Goal: Task Accomplishment & Management: Use online tool/utility

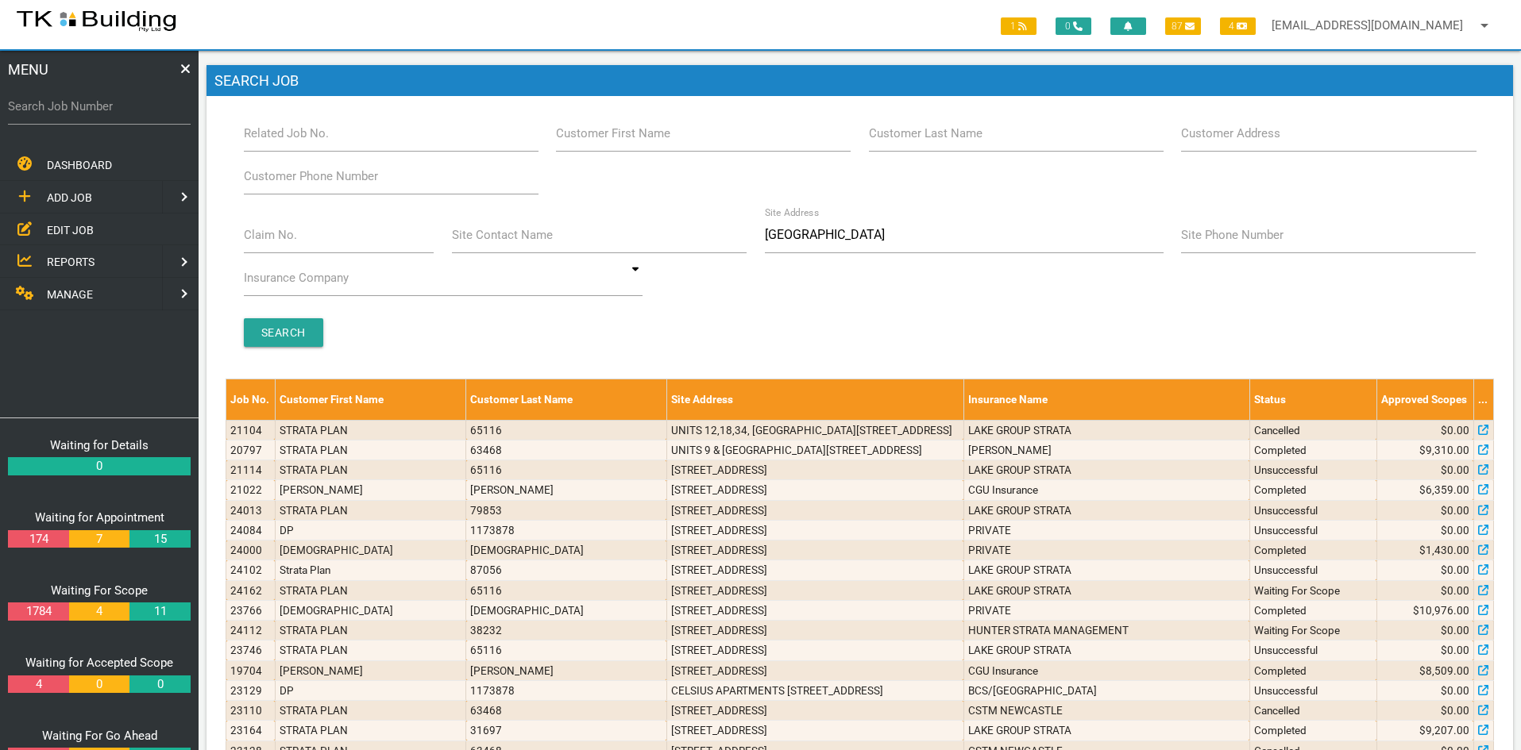
scroll to position [1231, 0]
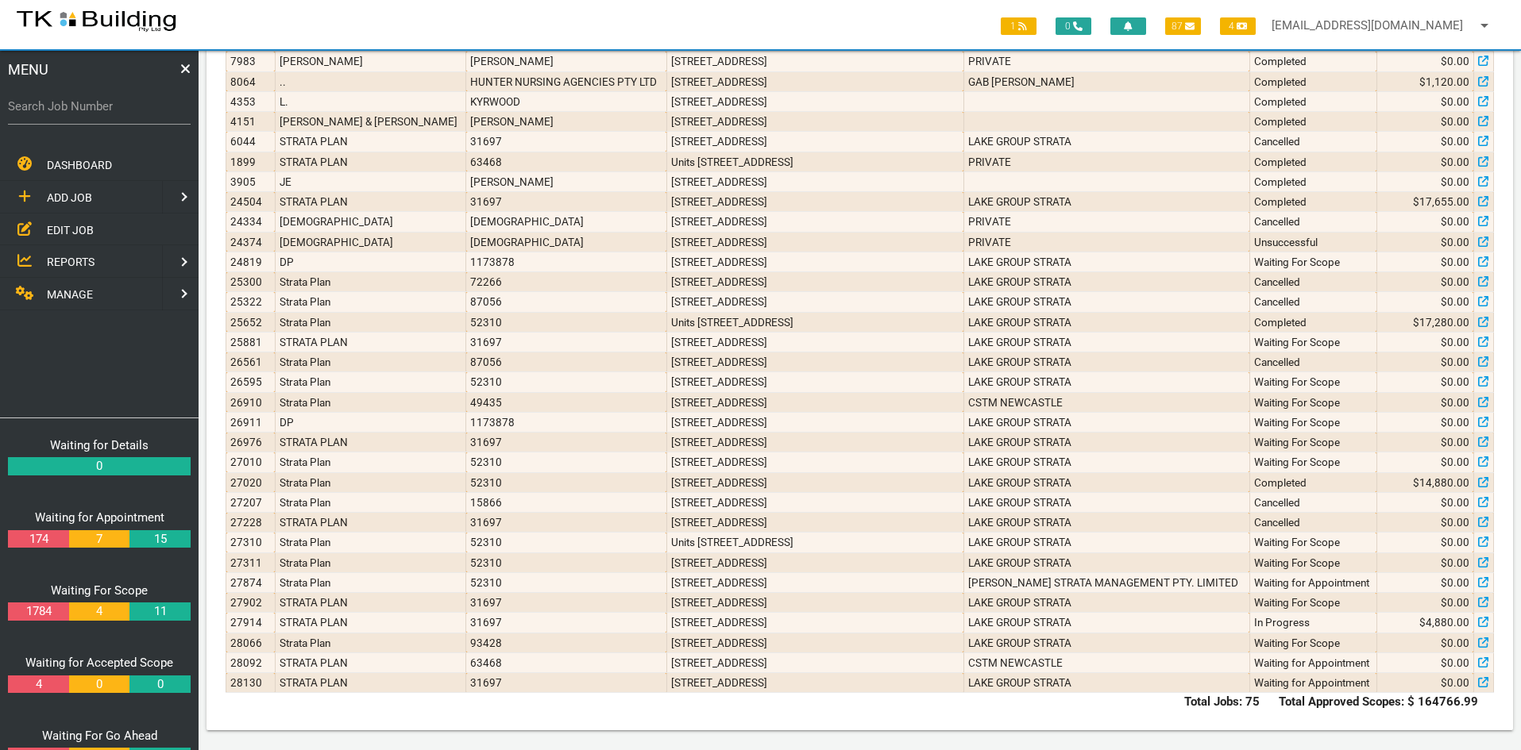
click at [74, 228] on span "EDIT JOB" at bounding box center [70, 229] width 47 height 13
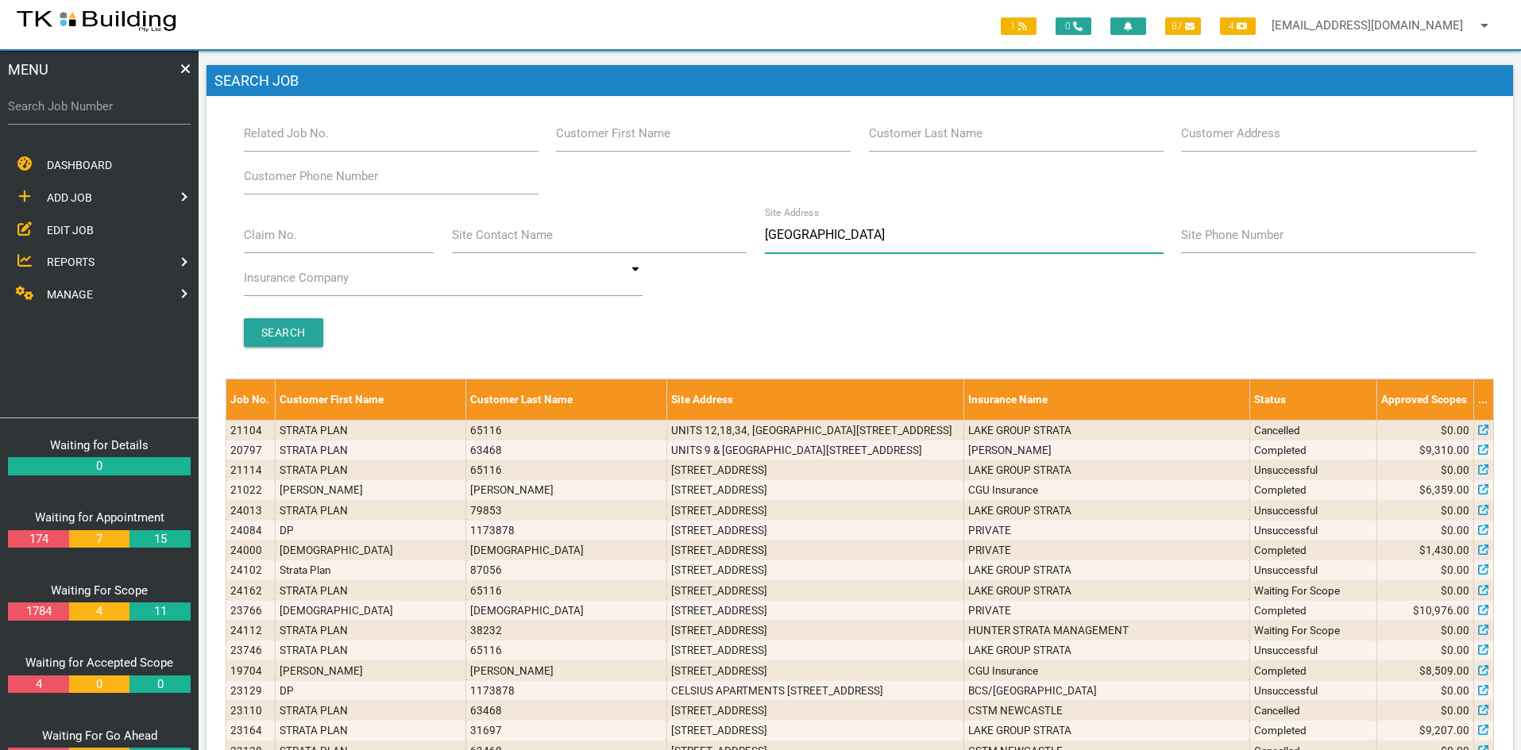
drag, startPoint x: 828, startPoint y: 241, endPoint x: 756, endPoint y: 241, distance: 72.3
click at [756, 241] on div "Site Address [GEOGRAPHIC_DATA]" at bounding box center [963, 238] width 417 height 43
click at [1001, 133] on input "Customer Last Name" at bounding box center [1016, 133] width 295 height 37
type input "73439"
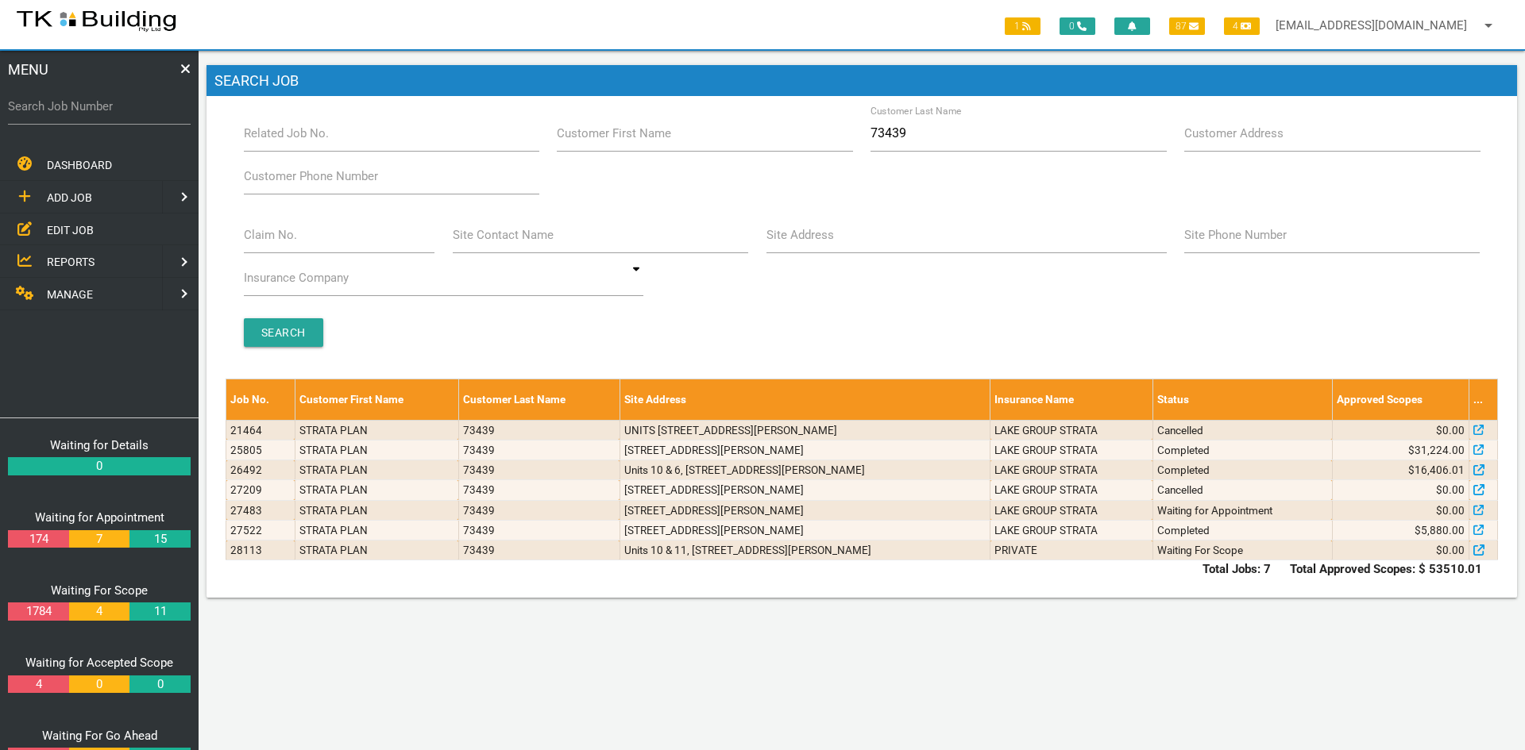
click at [885, 301] on div "Claim No. Site Contact Name Site Address Site Phone Number Insurance Company AA…" at bounding box center [861, 260] width 1255 height 86
click at [762, 316] on div "Branch Boolaroo Boolaroo Related Job No. Customer First Name Customer Last Name…" at bounding box center [862, 239] width 1272 height 248
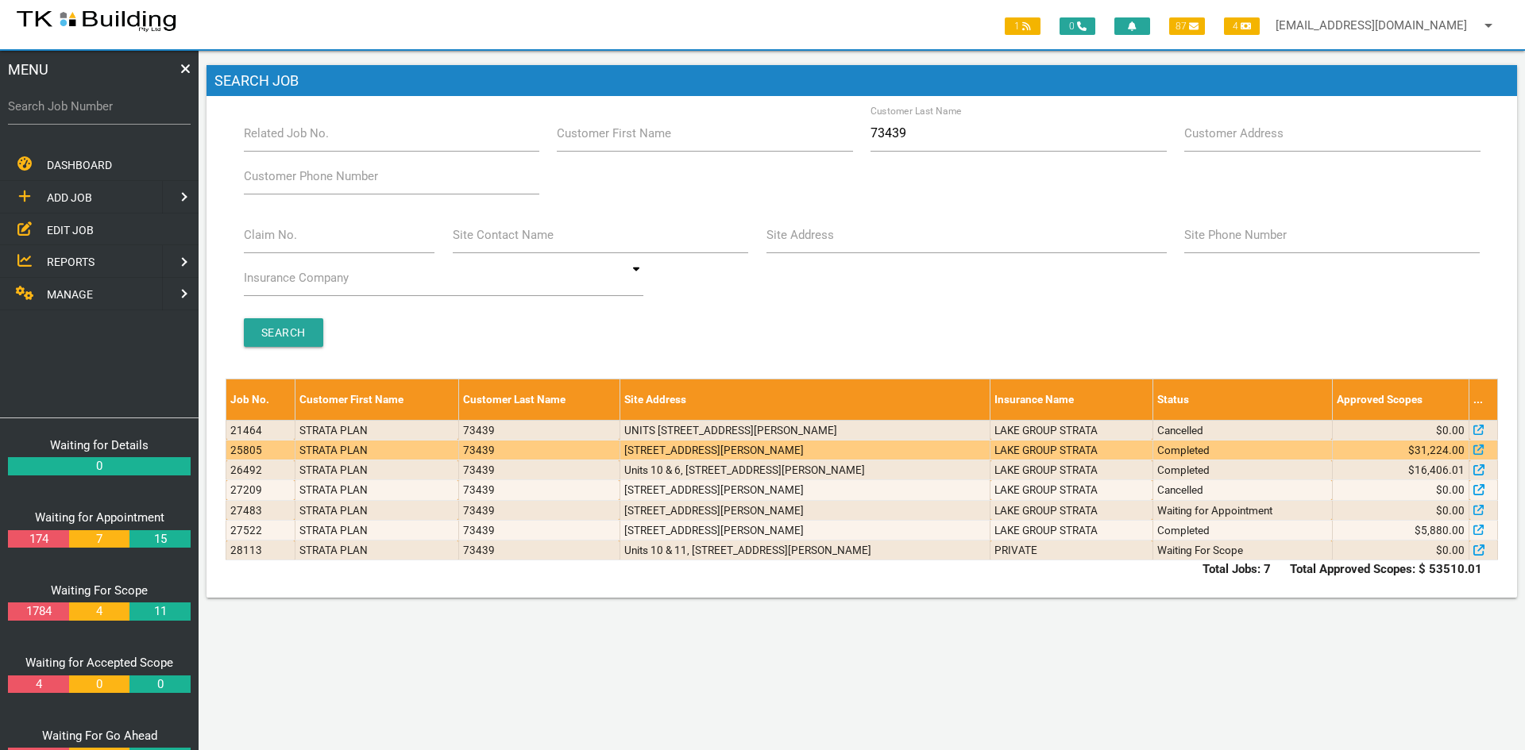
click at [694, 449] on td "[STREET_ADDRESS][PERSON_NAME]" at bounding box center [804, 450] width 371 height 20
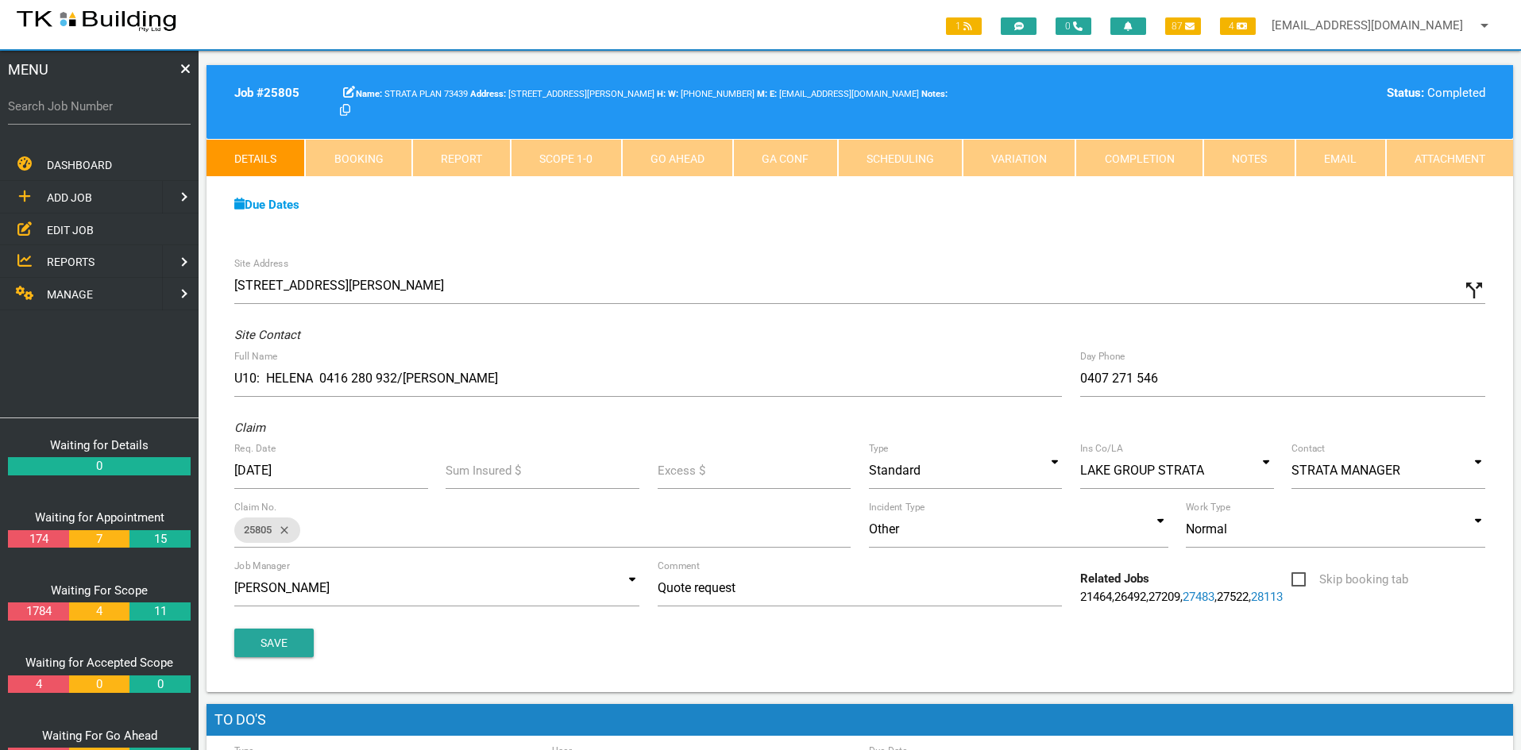
click at [733, 226] on div "Due Dates Waiting for Appointment From [DATE] To [DATE] Waiting For Scope From …" at bounding box center [859, 213] width 1306 height 72
click at [715, 249] on div "Site Address [STREET_ADDRESS][PERSON_NAME] call_split Custom Address Street [GE…" at bounding box center [859, 471] width 1306 height 444
click at [741, 246] on div "Due Dates Waiting for Appointment From [DATE] To [DATE] Waiting For Scope From …" at bounding box center [859, 213] width 1306 height 72
click at [735, 244] on div "Due Dates Waiting for Appointment From [DATE] To [DATE] Waiting For Scope From …" at bounding box center [859, 213] width 1306 height 72
click at [1012, 226] on div "Due Dates Waiting for Appointment From [DATE] To [DATE] Waiting For Scope From …" at bounding box center [859, 213] width 1306 height 72
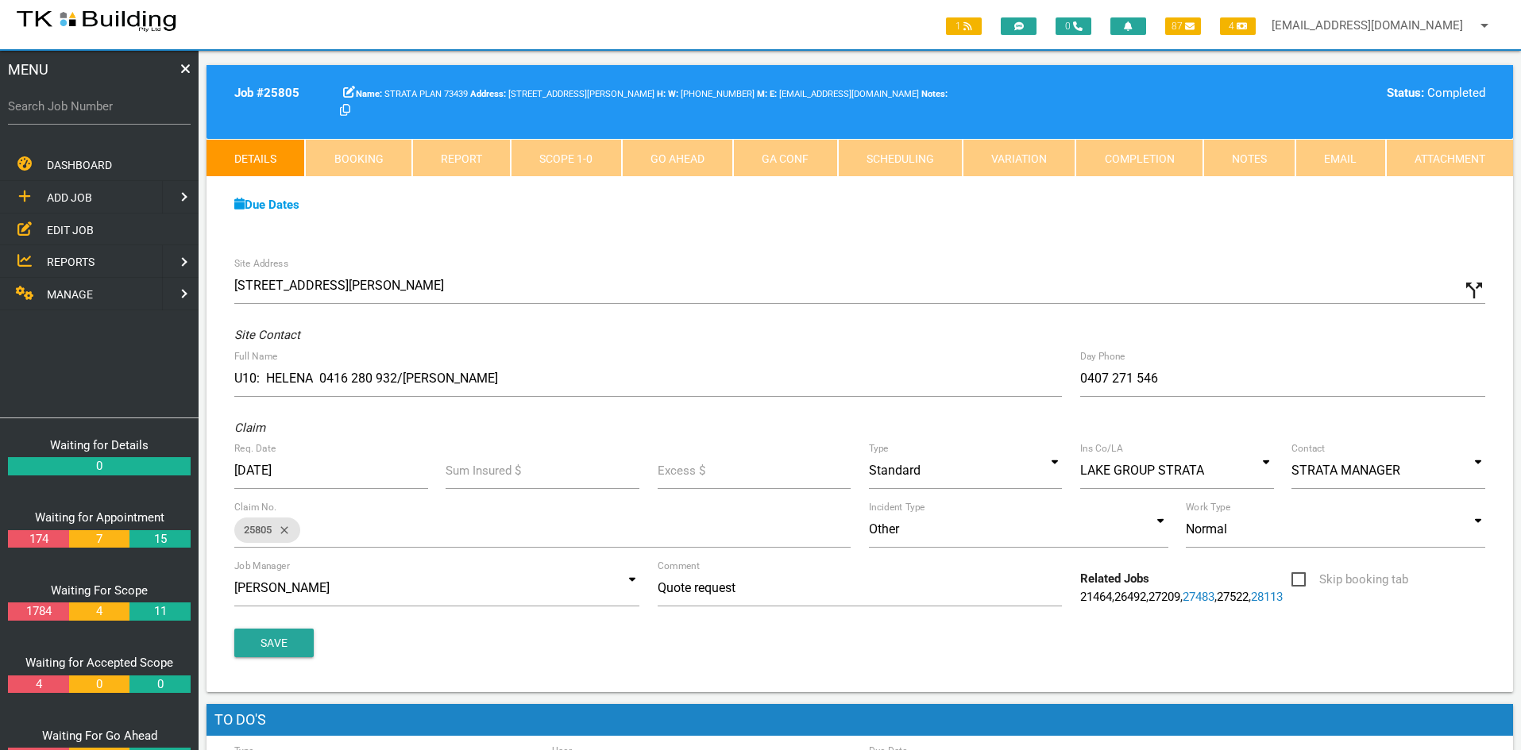
click at [1238, 155] on link "Notes" at bounding box center [1249, 158] width 92 height 38
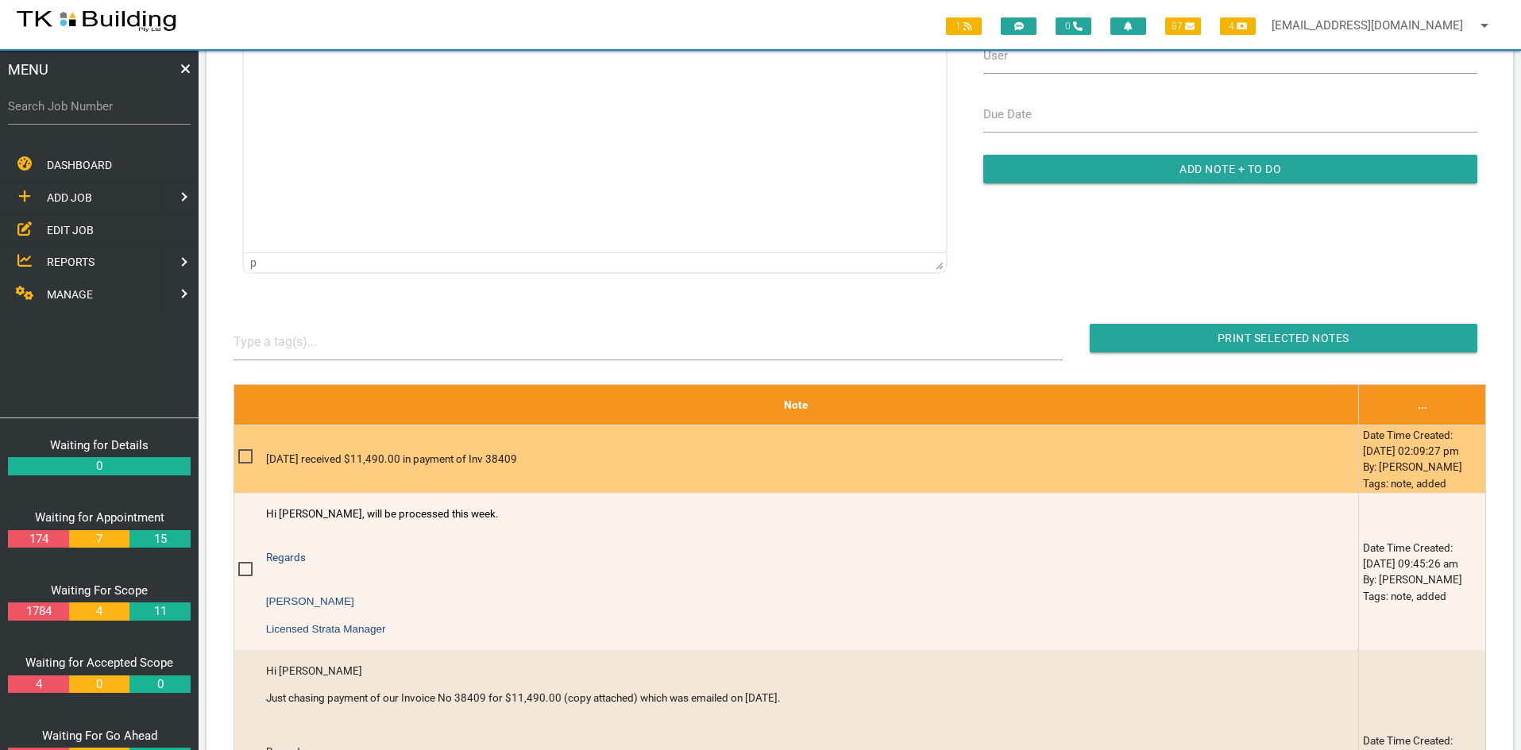
scroll to position [79, 0]
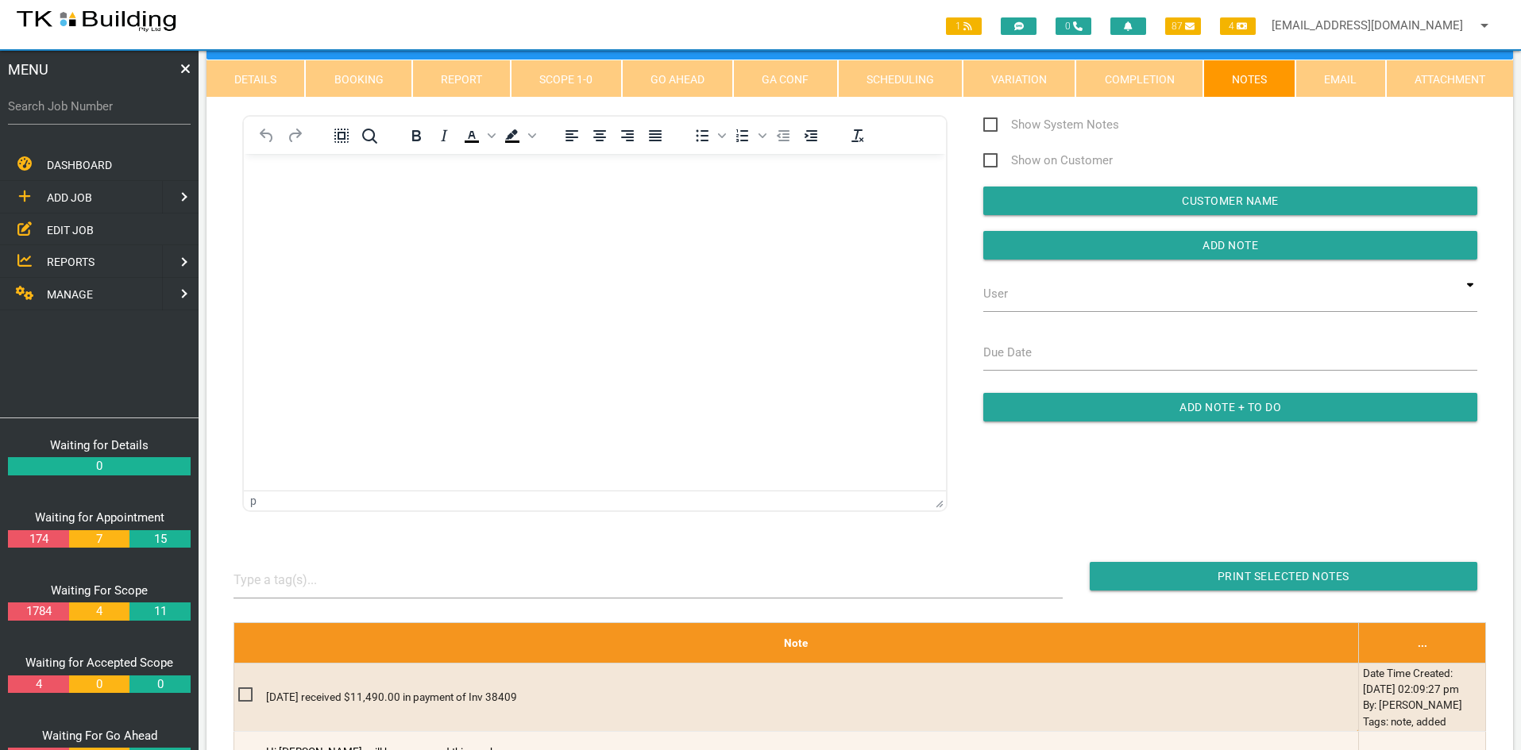
click at [484, 226] on html at bounding box center [595, 190] width 702 height 72
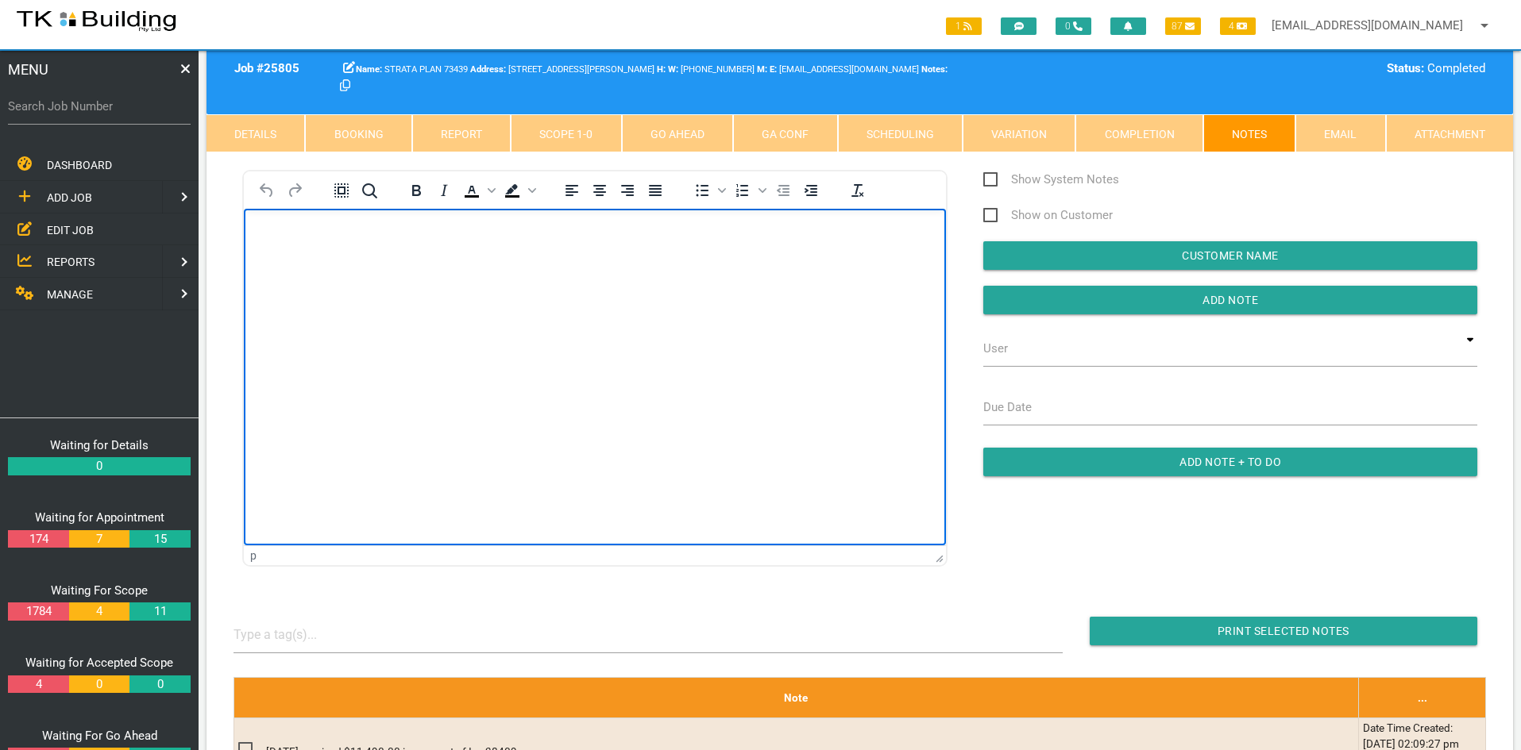
scroll to position [0, 0]
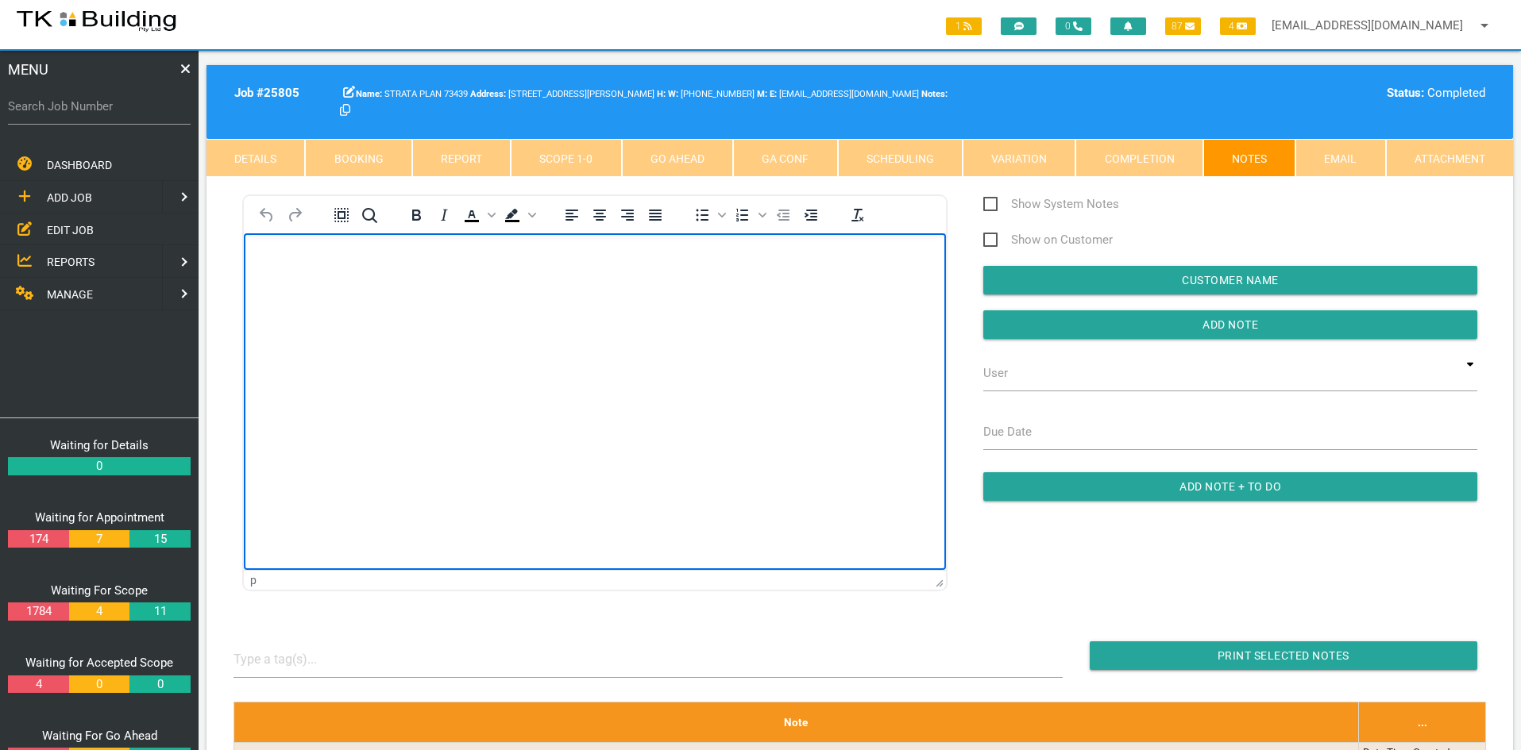
click at [460, 306] on html at bounding box center [595, 269] width 702 height 72
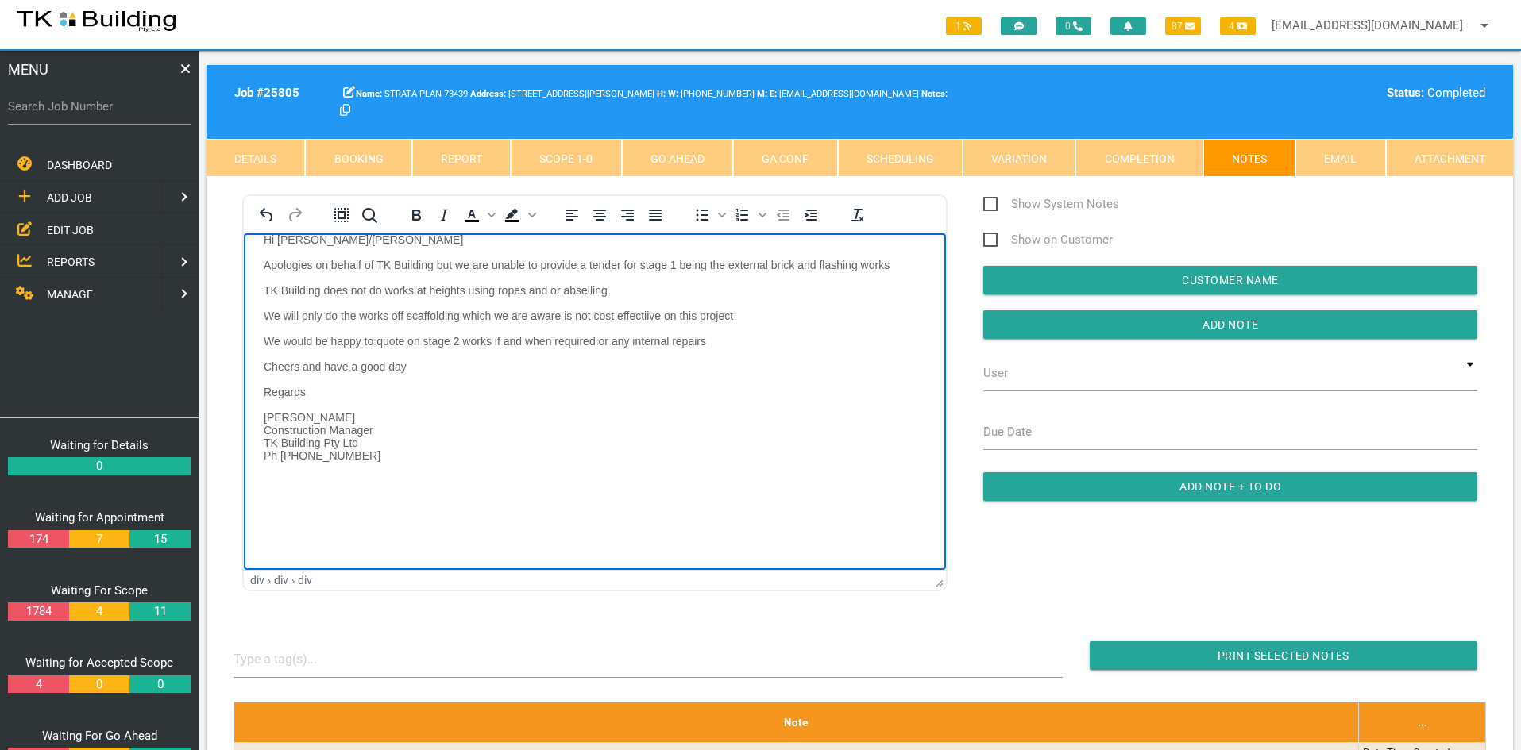
click at [56, 226] on span "EDIT JOB" at bounding box center [70, 229] width 47 height 13
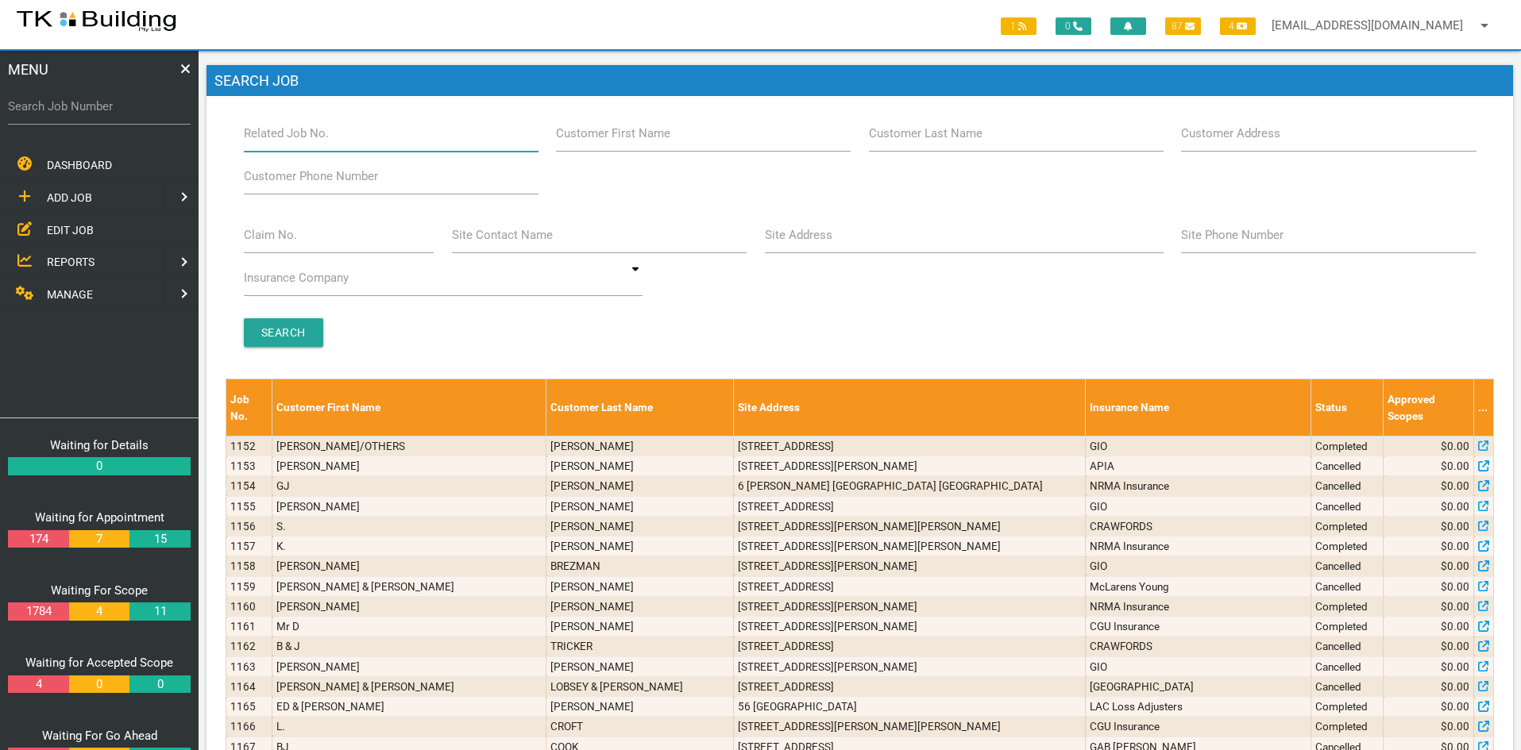
click at [344, 134] on input "Related Job No." at bounding box center [391, 133] width 295 height 37
type input "28113"
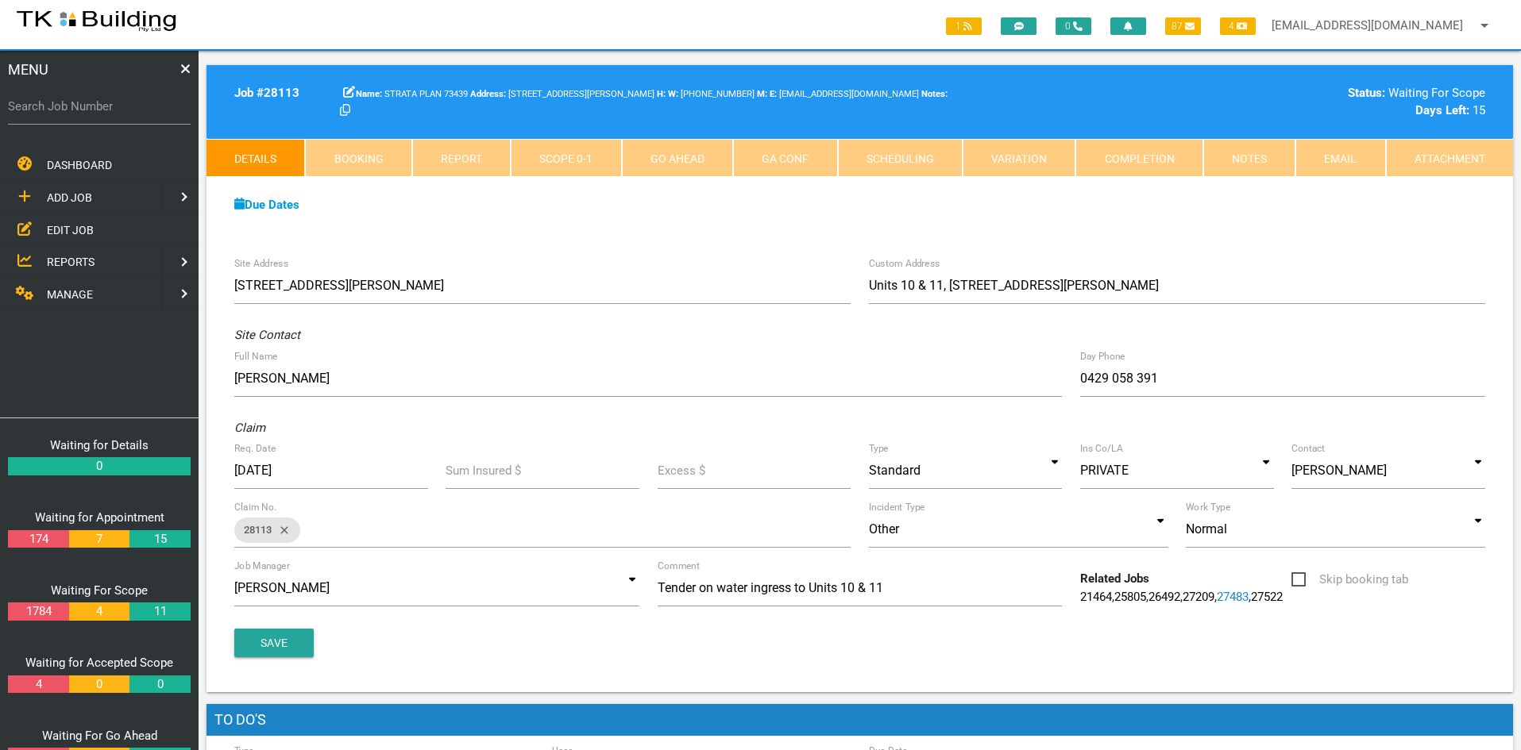
click at [698, 245] on div "Due Dates Waiting for Appointment From [DATE] To [DATE] Waiting For Scope From …" at bounding box center [859, 213] width 1306 height 72
click at [1244, 153] on link "Notes" at bounding box center [1249, 158] width 92 height 38
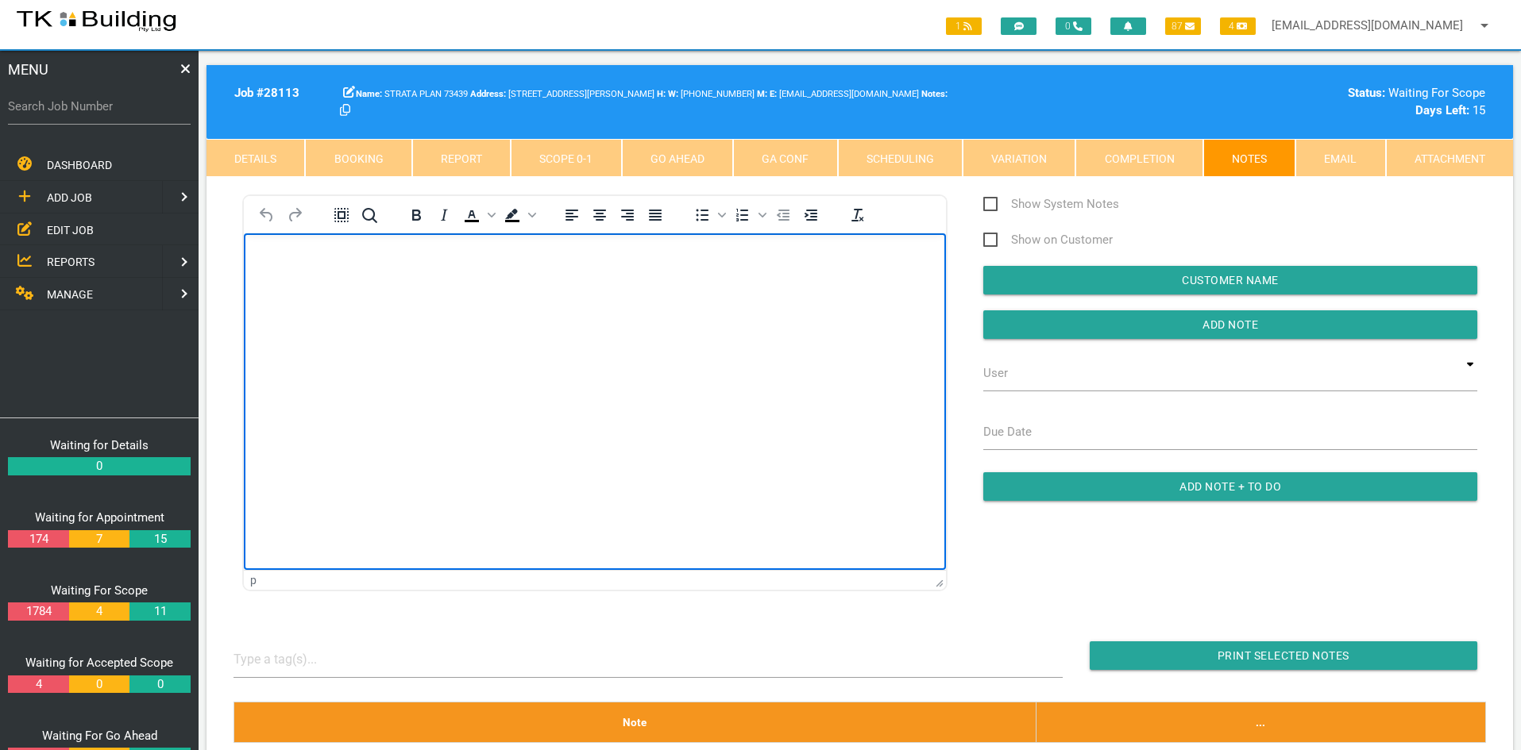
click at [526, 306] on html at bounding box center [595, 269] width 702 height 72
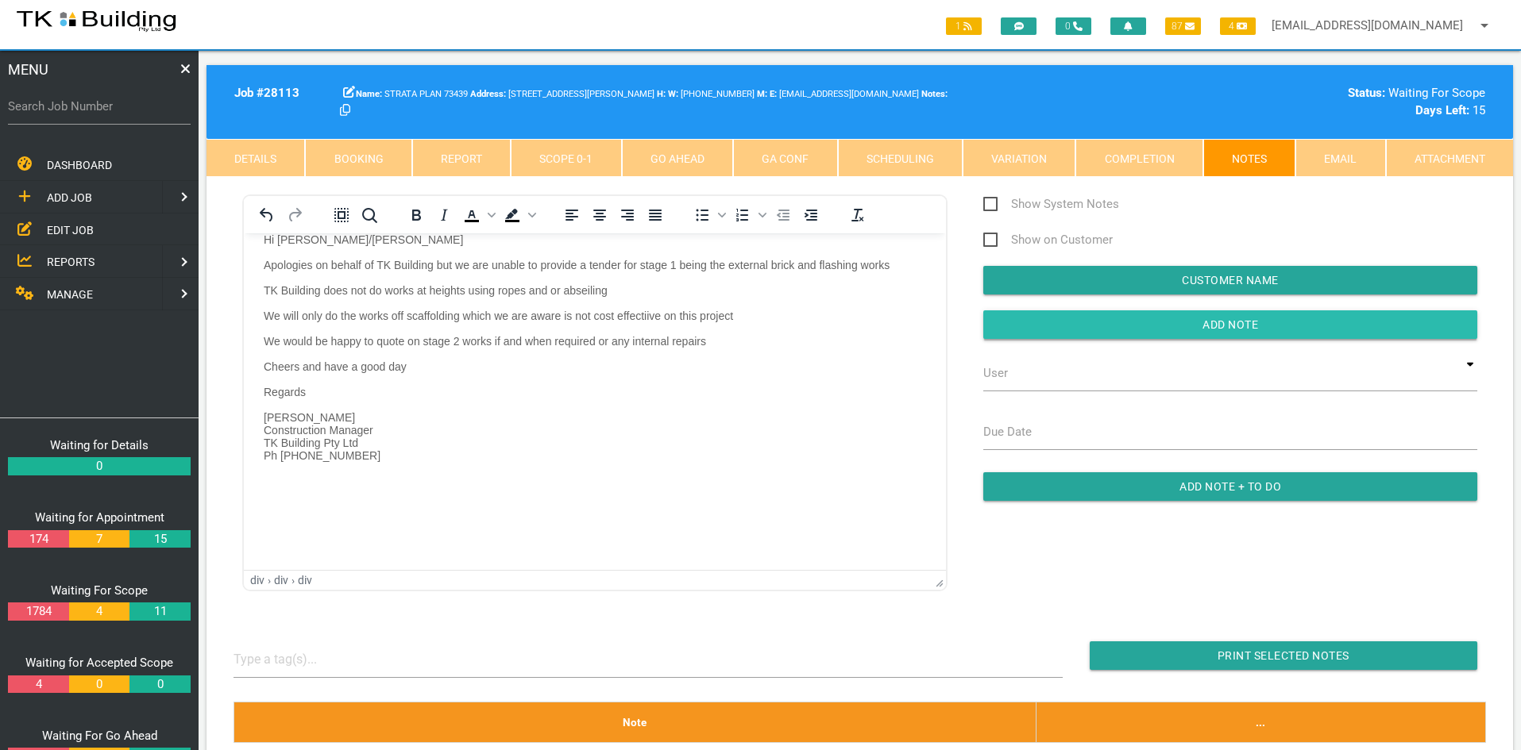
click at [1236, 322] on input "button" at bounding box center [1230, 324] width 494 height 29
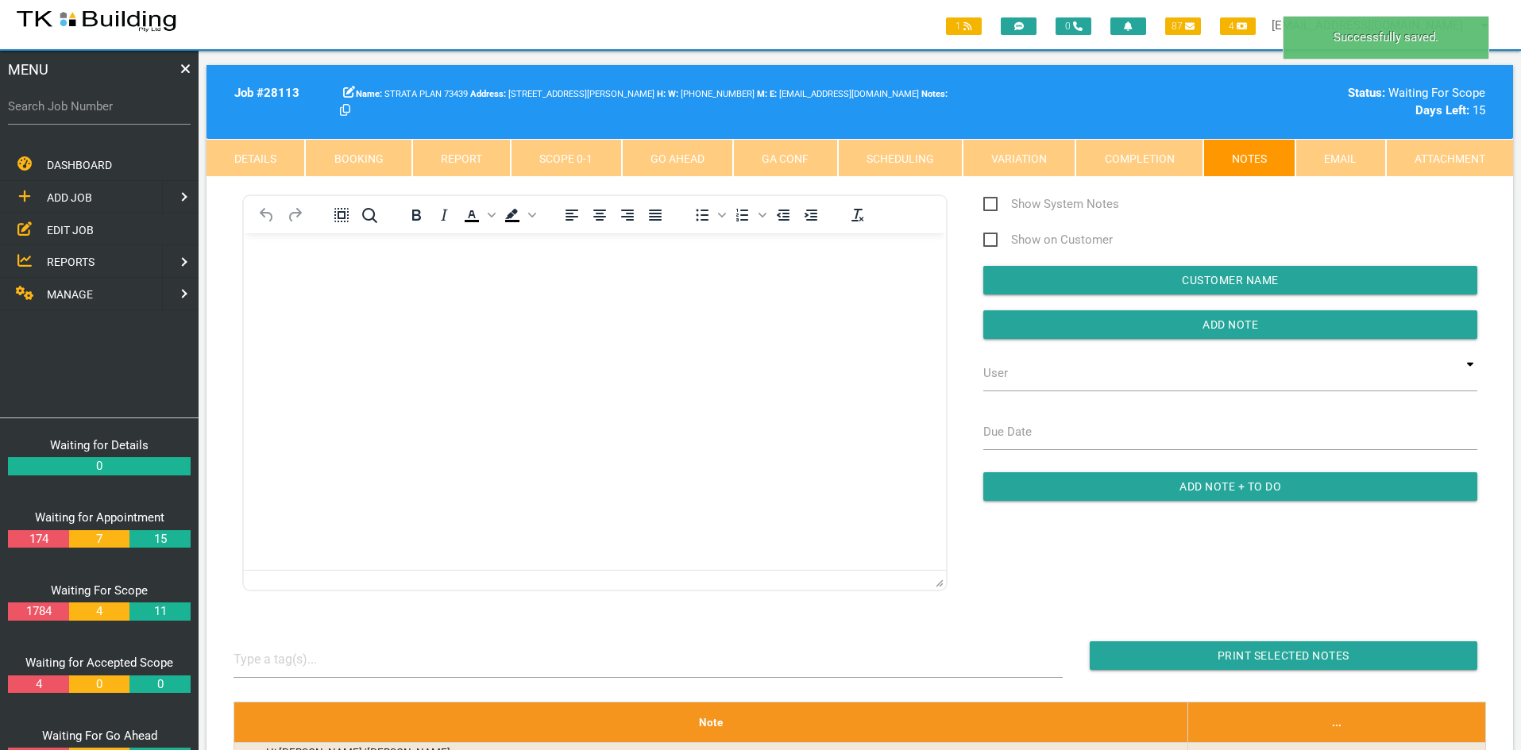
click at [801, 306] on html at bounding box center [595, 269] width 702 height 72
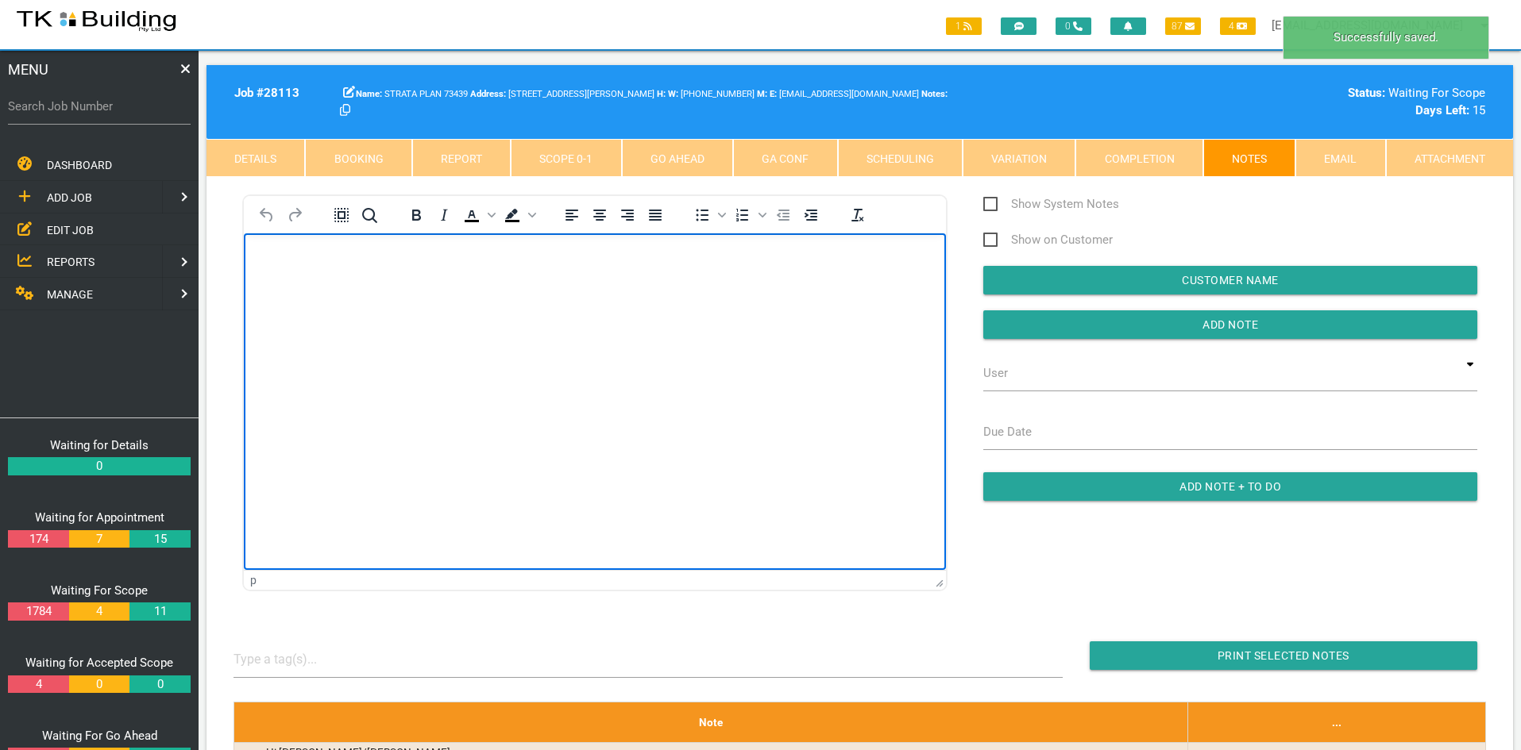
click at [781, 306] on html at bounding box center [595, 269] width 702 height 72
click at [67, 225] on span "EDIT JOB" at bounding box center [70, 229] width 47 height 13
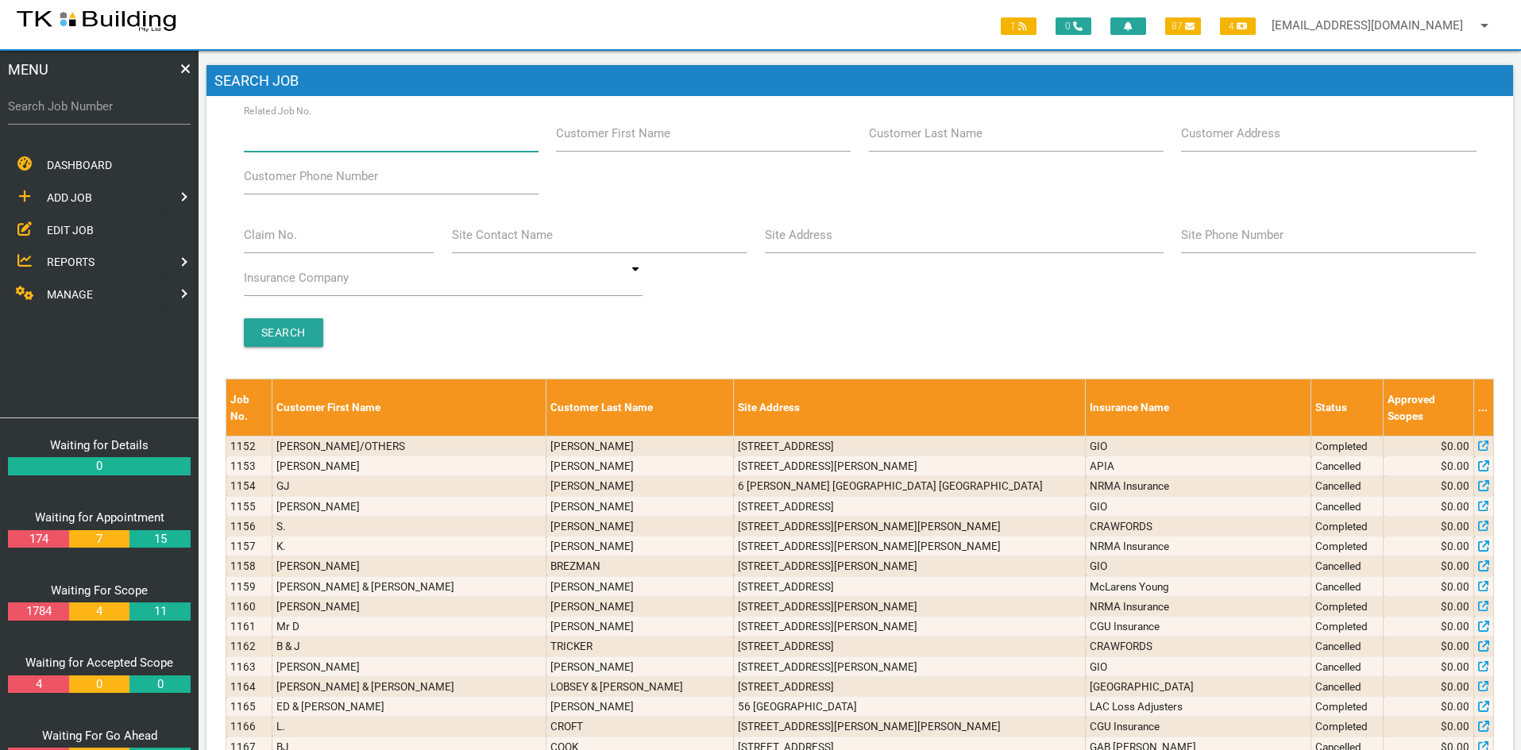
click at [351, 144] on input "Related Job No." at bounding box center [391, 133] width 295 height 37
type input "27418"
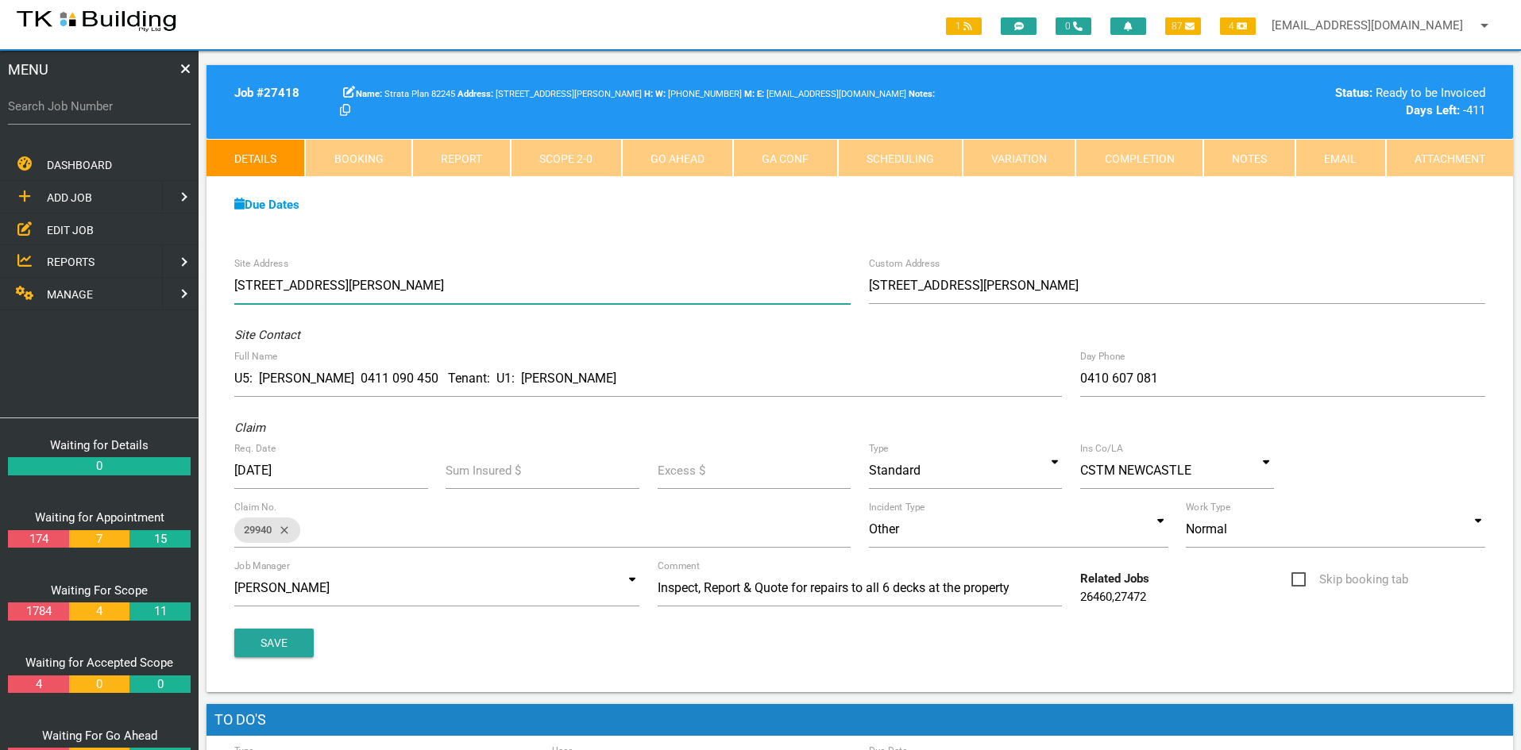
click at [698, 281] on input "[STREET_ADDRESS][PERSON_NAME]" at bounding box center [542, 286] width 616 height 37
